Goal: Task Accomplishment & Management: Use online tool/utility

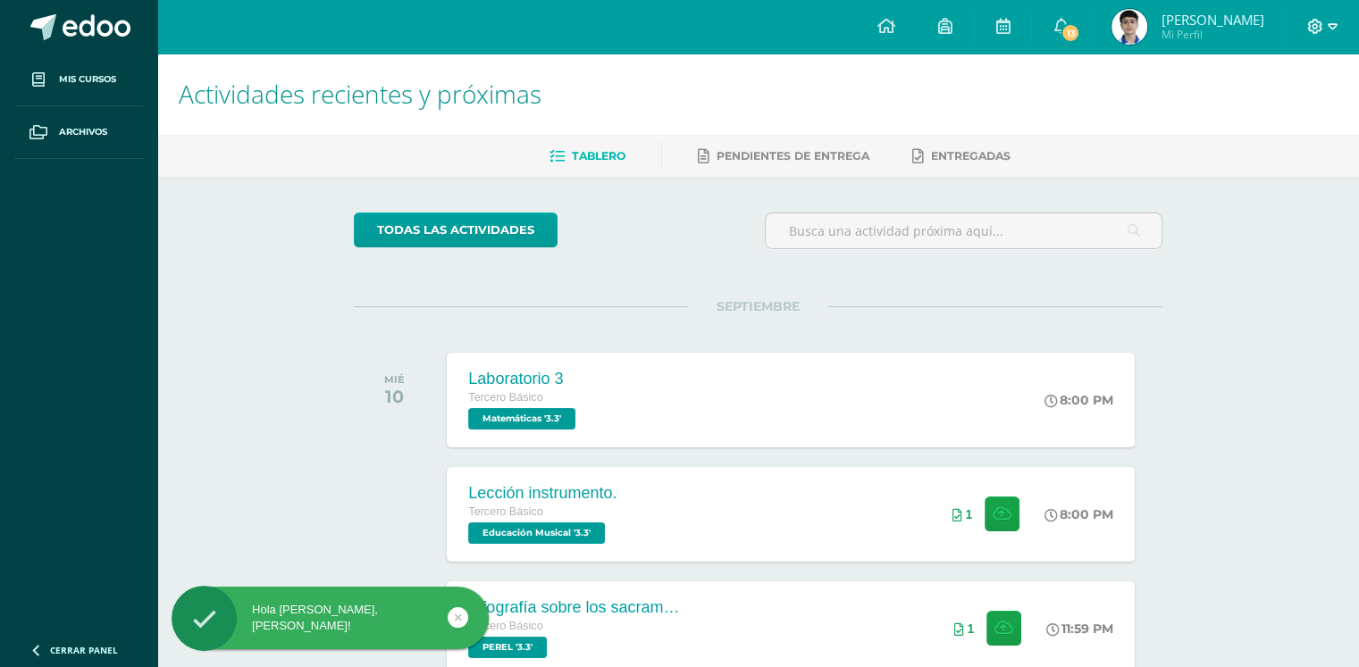
click at [1327, 22] on icon at bounding box center [1332, 27] width 10 height 16
click at [1283, 121] on span "Cerrar sesión" at bounding box center [1276, 121] width 80 height 17
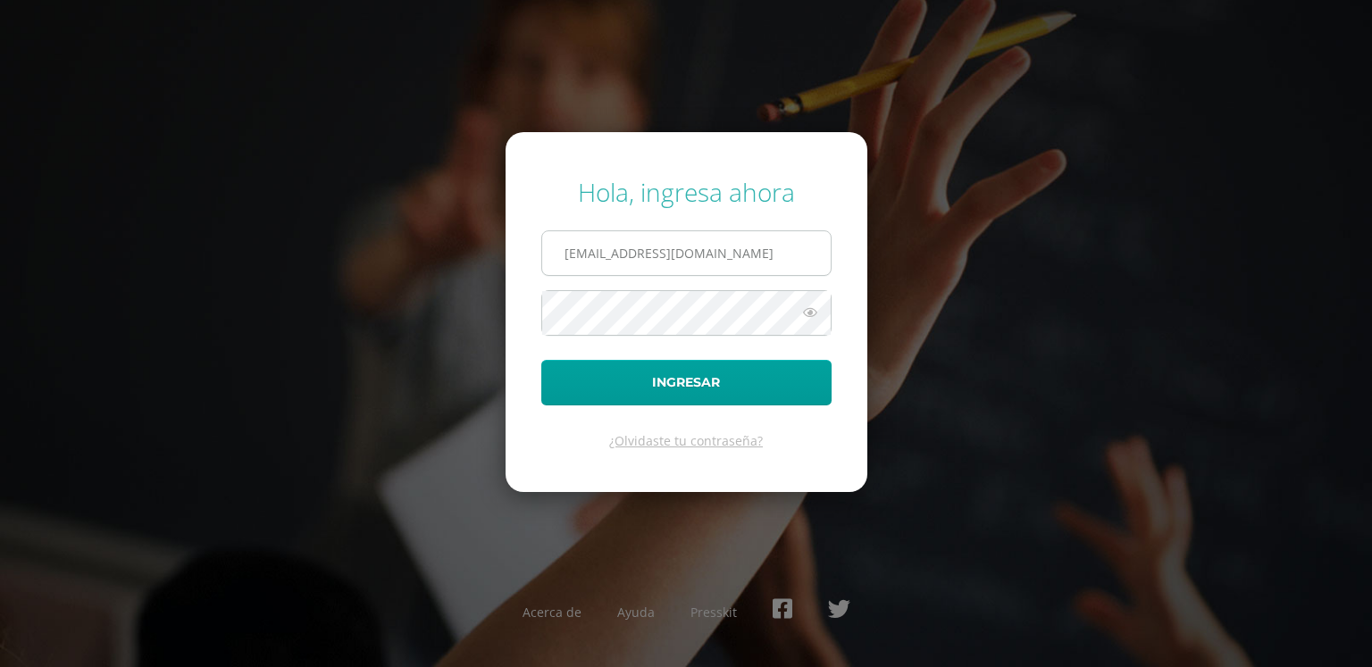
click at [590, 258] on input "23047@lasallechiquimula.edu.gt" at bounding box center [686, 253] width 289 height 44
click at [599, 244] on input "23047@lasallechiquimula.edu.gt" at bounding box center [686, 253] width 289 height 44
type input "22095@lasallechiquimula.edu.gt"
click at [541, 360] on button "Ingresar" at bounding box center [686, 383] width 290 height 46
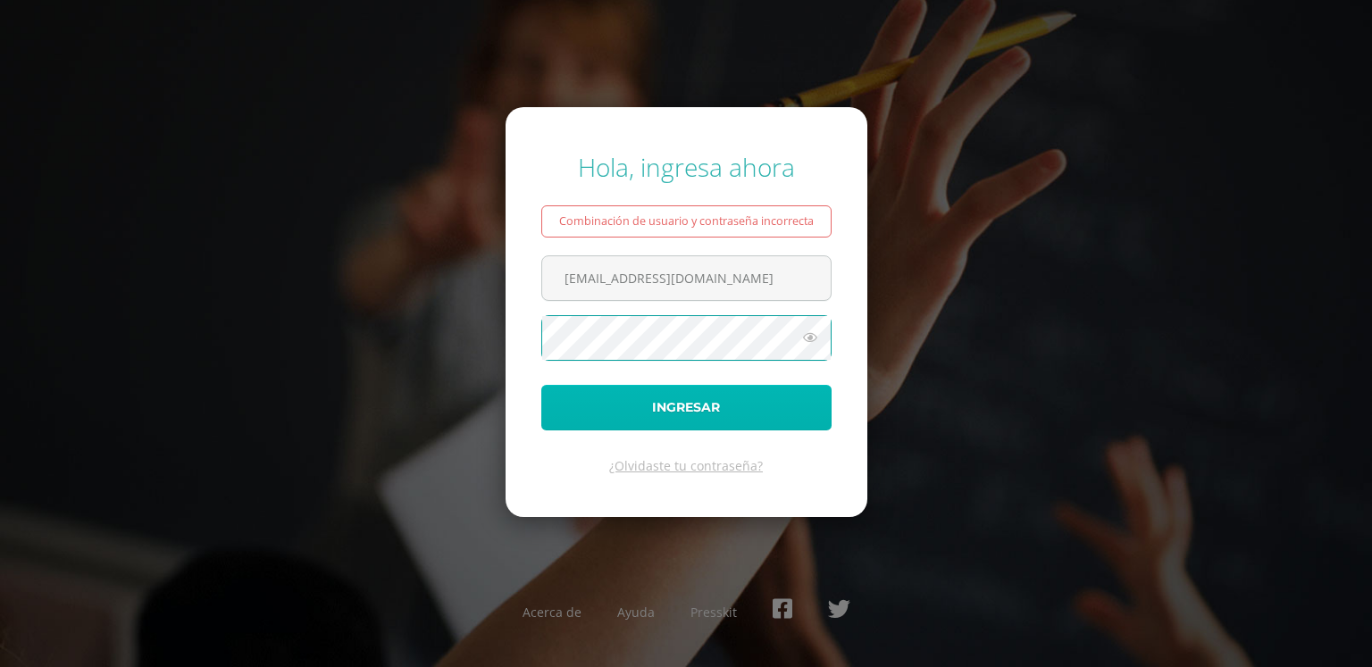
click at [590, 400] on button "Ingresar" at bounding box center [686, 408] width 290 height 46
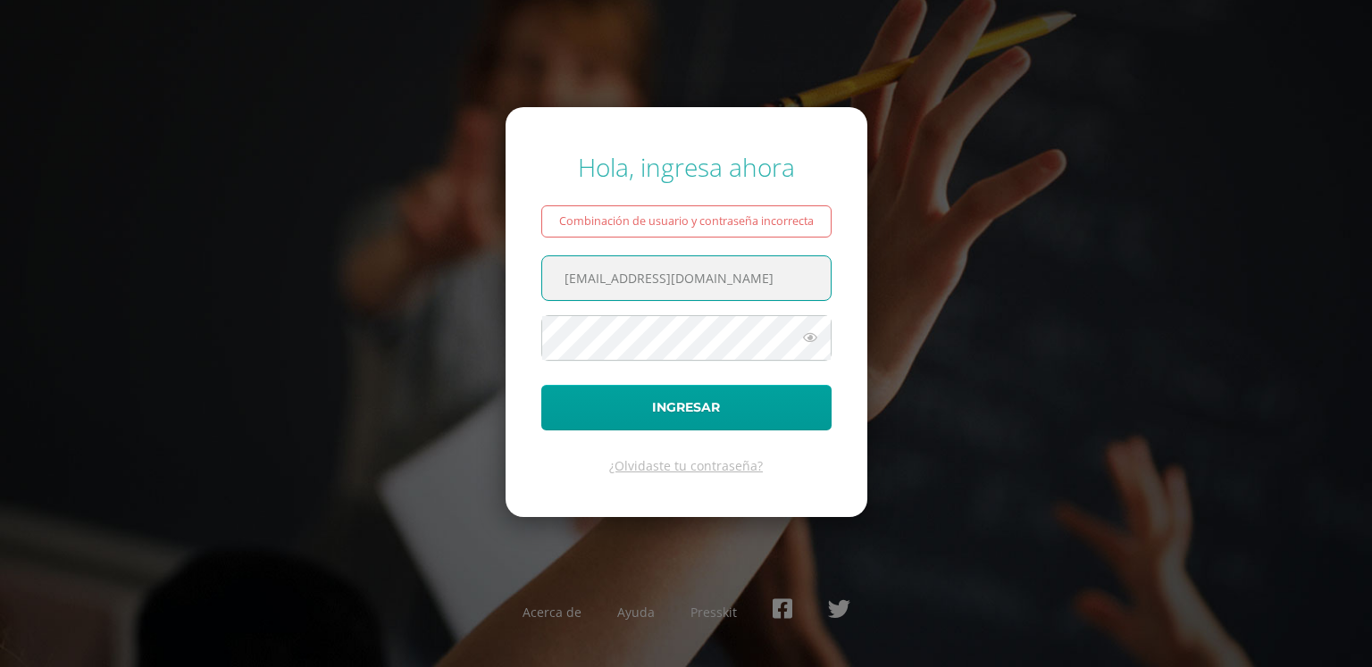
click at [783, 268] on input "22095@lasallechiquimula.edu.gt" at bounding box center [686, 278] width 289 height 44
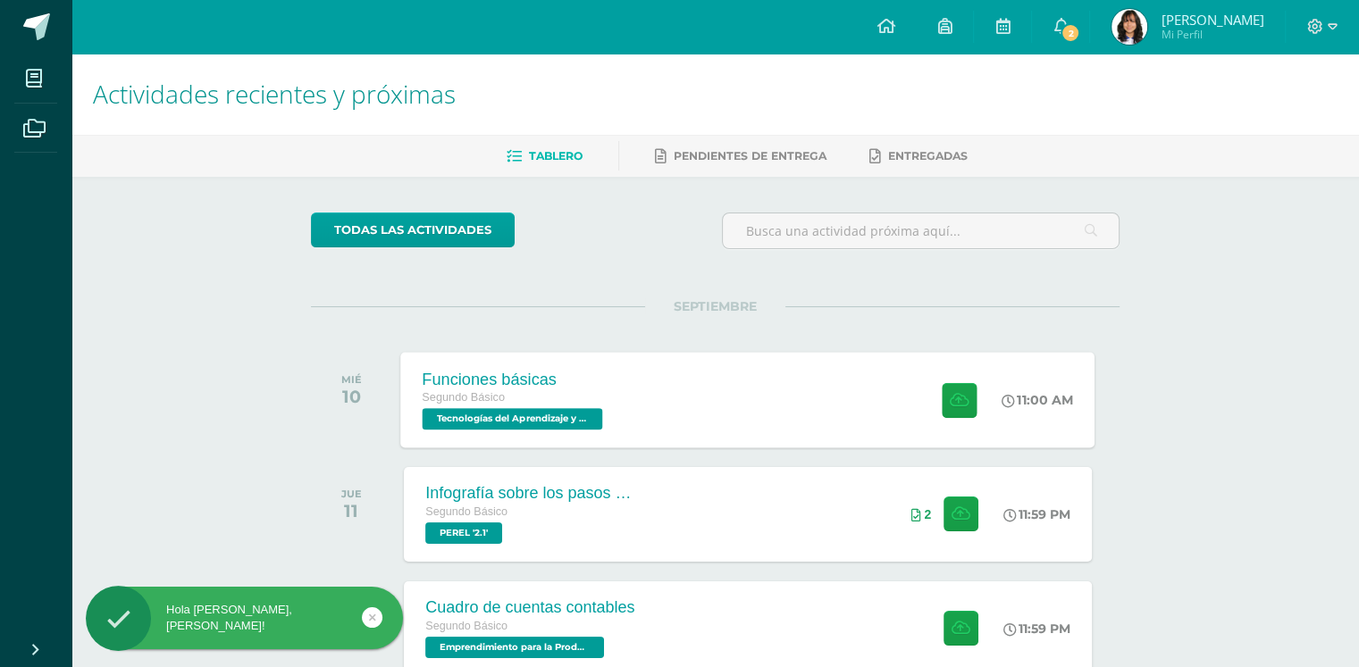
click at [617, 401] on div "Funciones básicas Segundo Básico Tecnologías del Aprendizaje y la Comunicación …" at bounding box center [515, 400] width 228 height 96
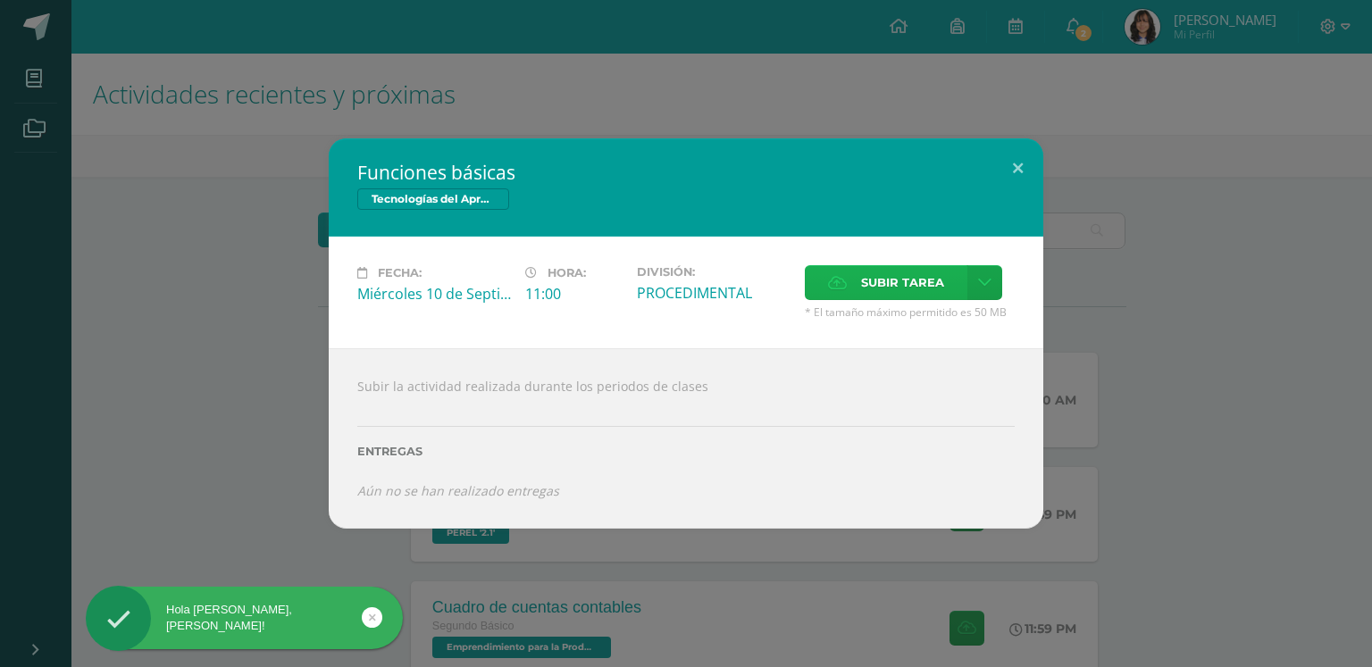
click at [850, 272] on label "Subir tarea" at bounding box center [886, 282] width 163 height 35
click at [0, 0] on input "Subir tarea" at bounding box center [0, 0] width 0 height 0
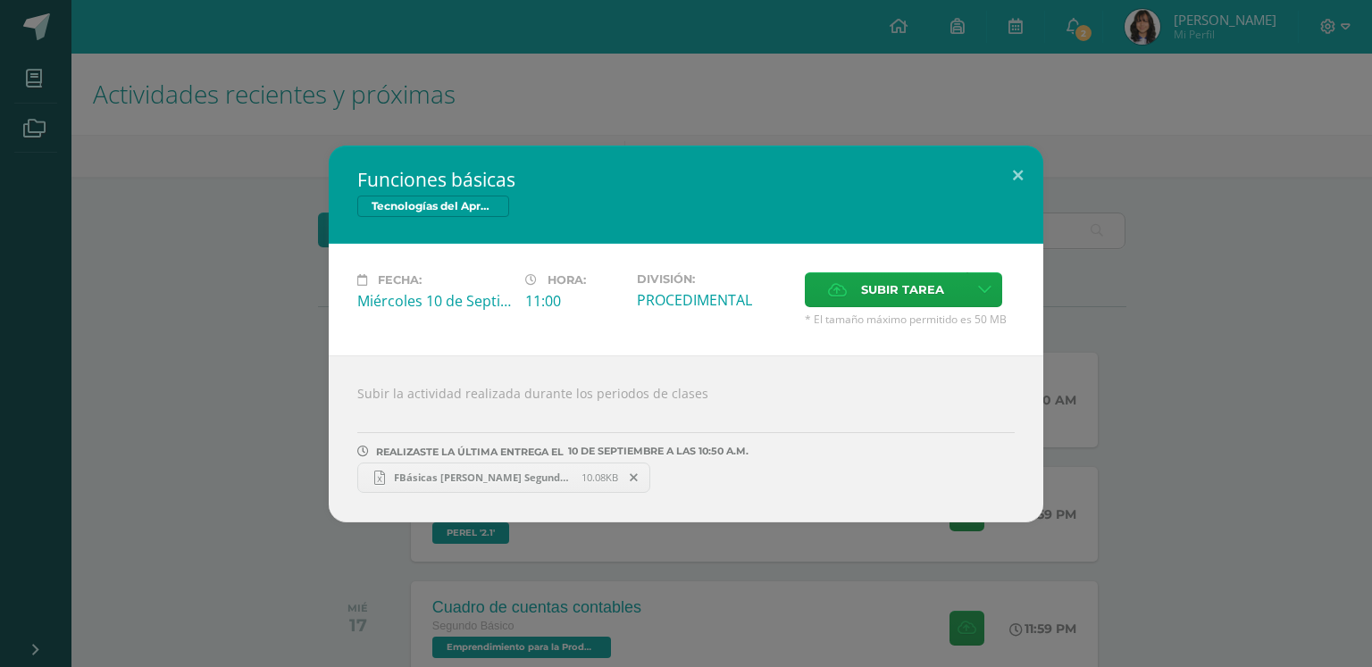
click at [464, 473] on span "FBásicas Carla Campos Segundo Básico Sección 1.xlsx" at bounding box center [483, 477] width 197 height 13
